Goal: Transaction & Acquisition: Purchase product/service

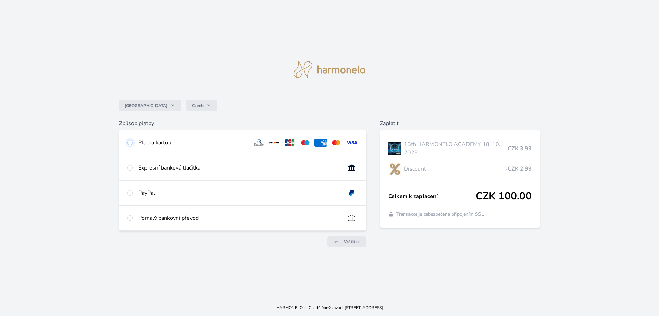
click at [133, 142] on input "radio" at bounding box center [129, 142] width 5 height 5
radio input "true"
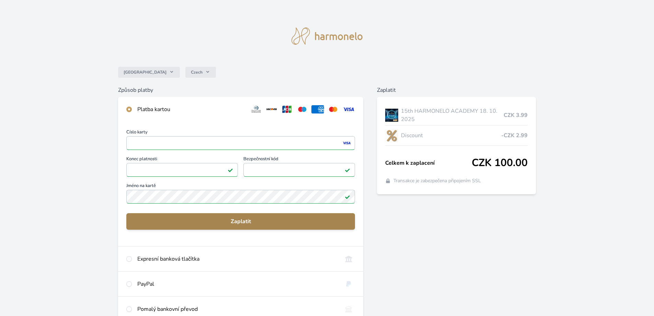
click at [227, 223] on span "Zaplatit" at bounding box center [241, 221] width 218 height 8
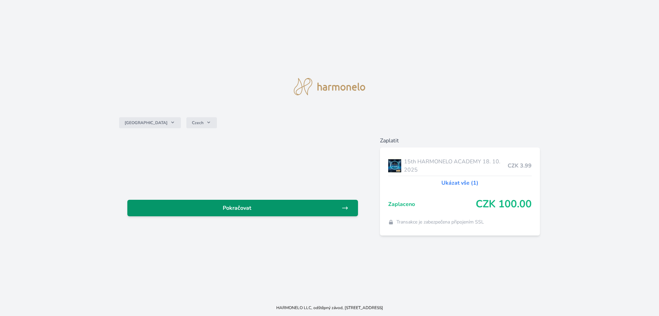
click at [232, 210] on span "Pokračovat" at bounding box center [237, 208] width 209 height 8
